Goal: Task Accomplishment & Management: Use online tool/utility

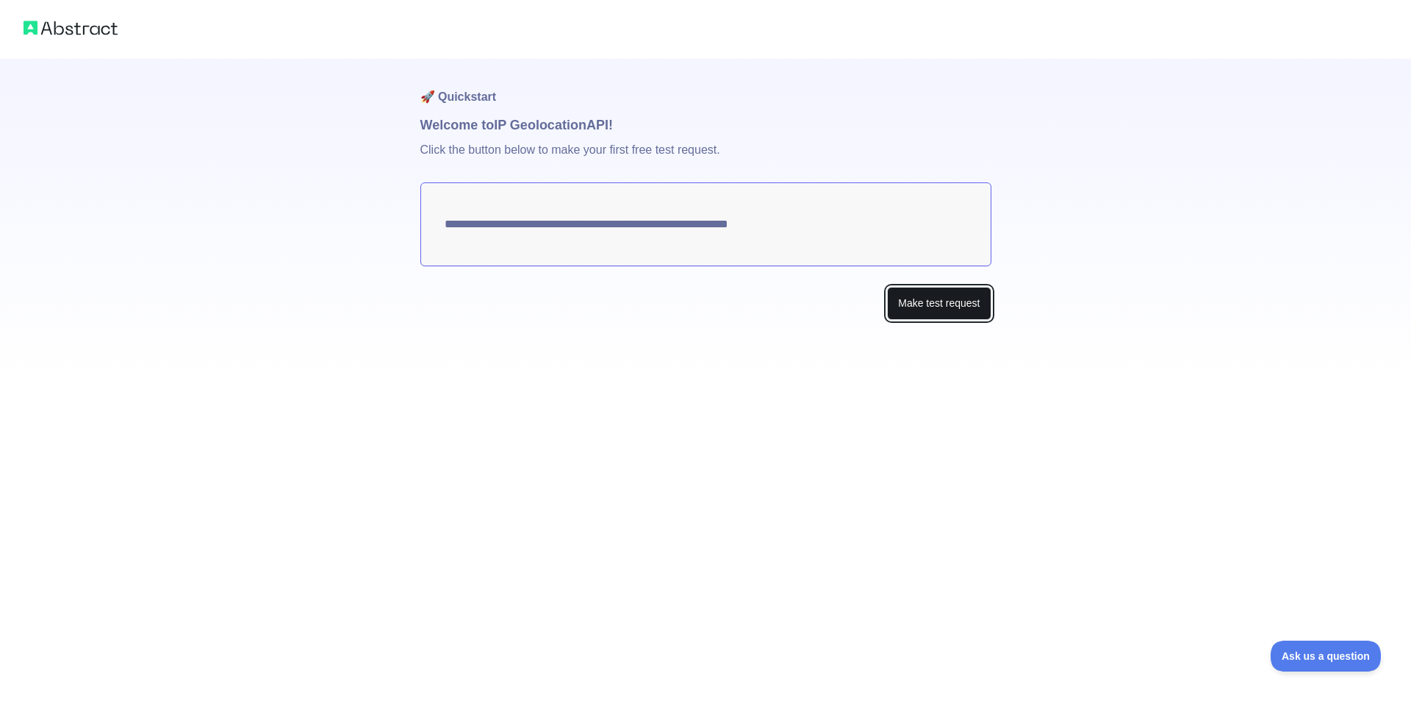
click at [902, 303] on button "Make test request" at bounding box center [939, 303] width 104 height 33
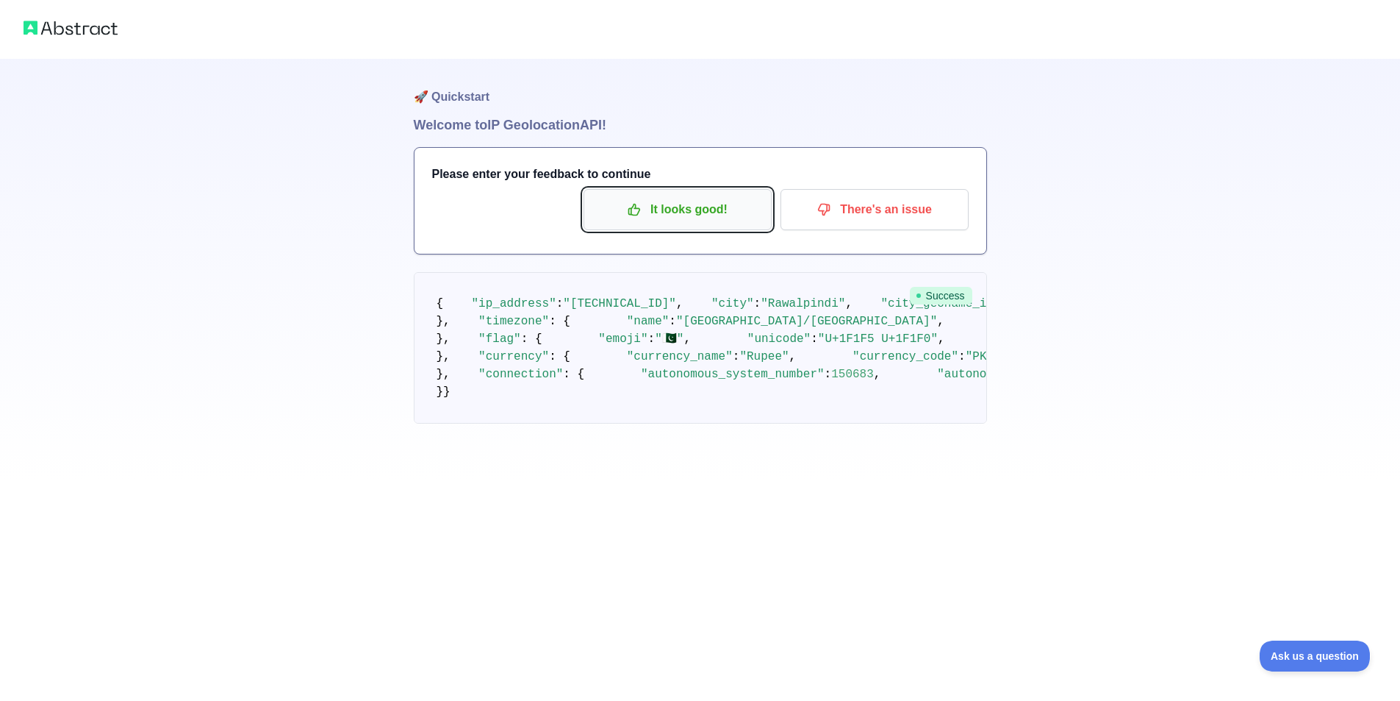
click at [696, 204] on p "It looks good!" at bounding box center [678, 209] width 166 height 25
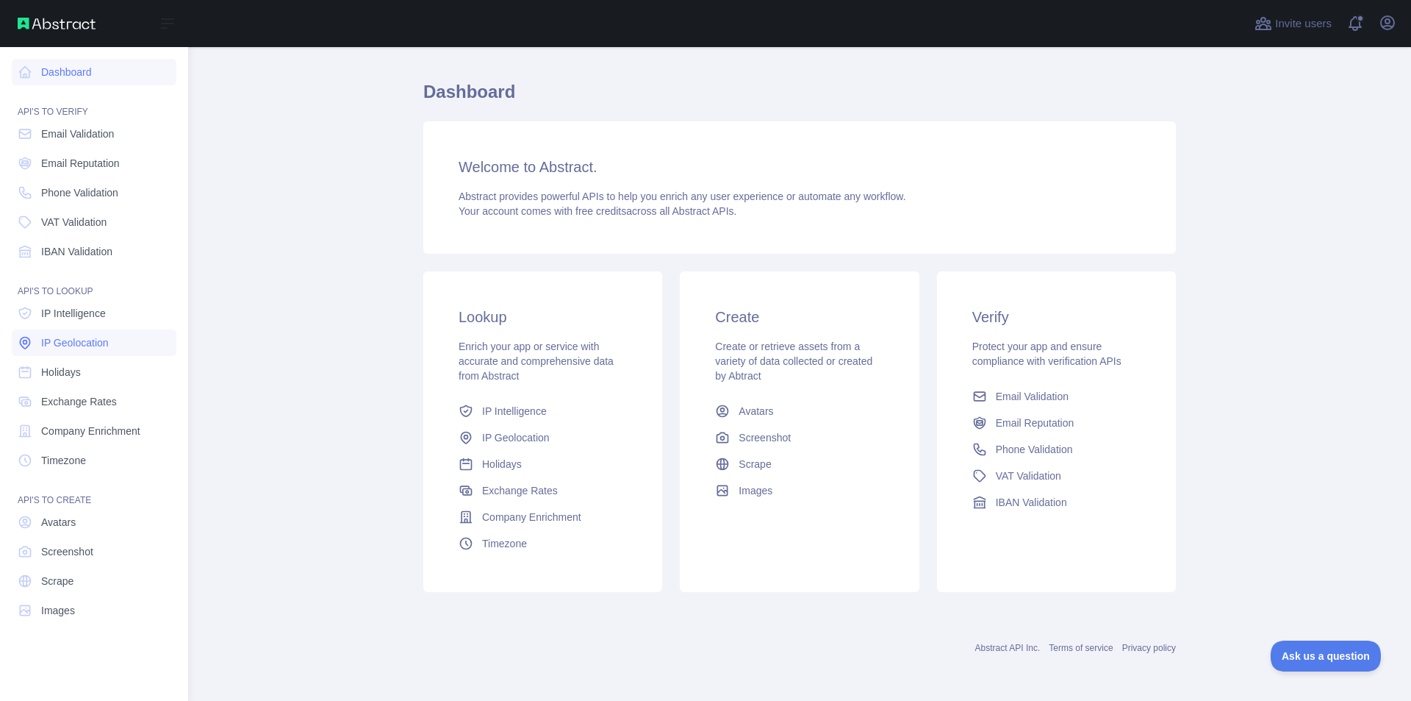
click at [80, 340] on span "IP Geolocation" at bounding box center [75, 342] width 68 height 15
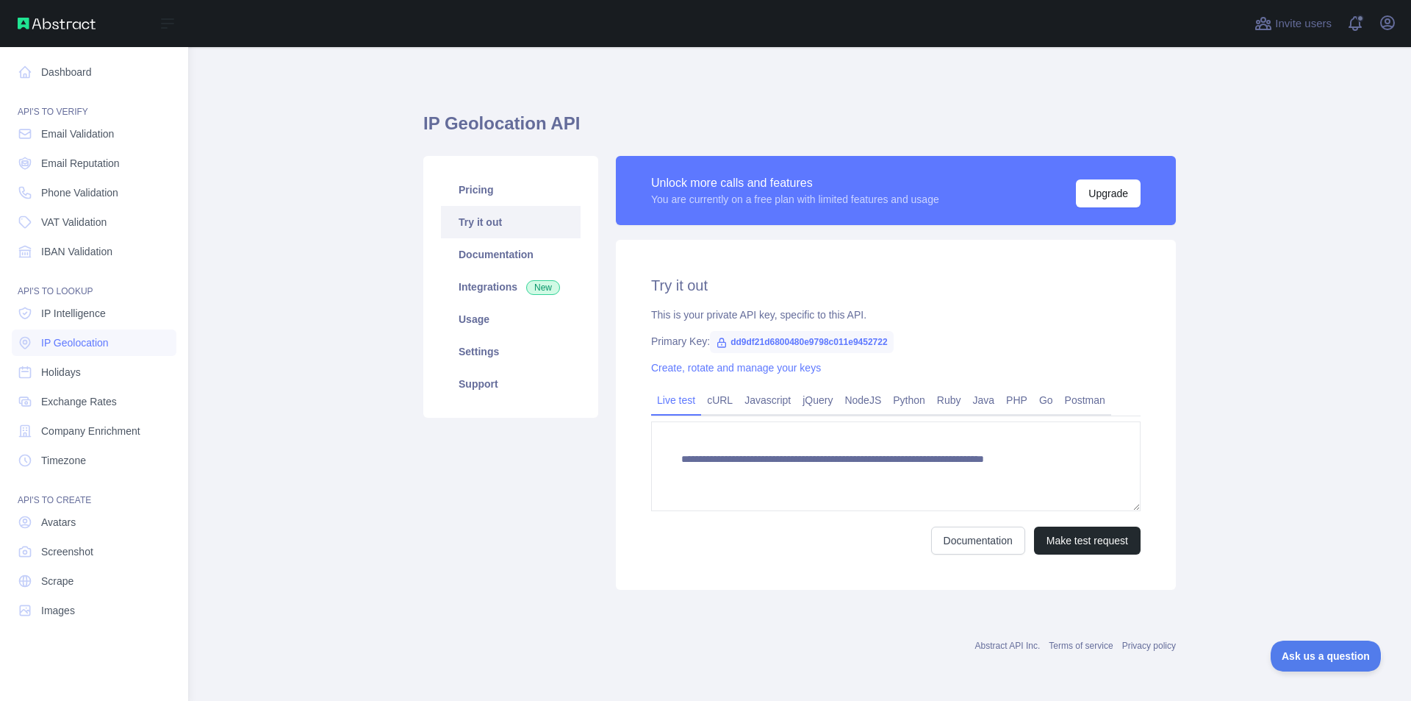
type textarea "**********"
